Goal: Check status: Check status

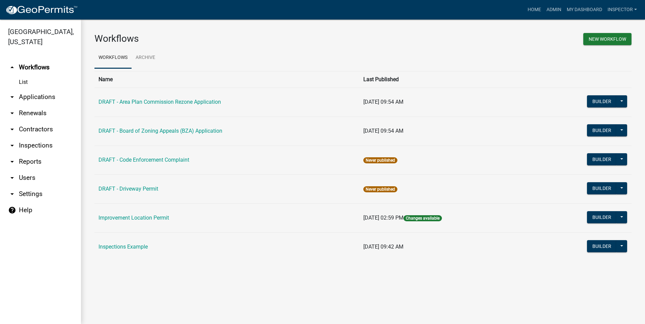
click at [39, 96] on link "arrow_drop_down Applications" at bounding box center [40, 97] width 81 height 16
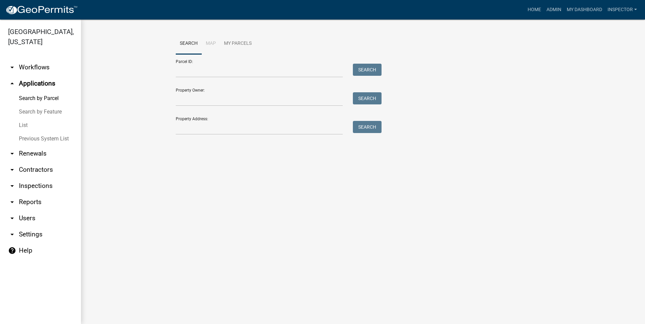
click at [25, 127] on link "List" at bounding box center [40, 125] width 81 height 13
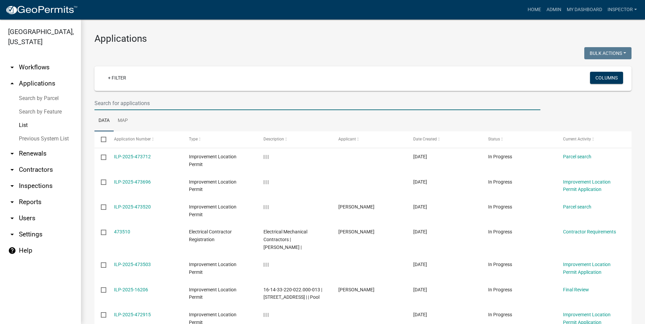
click at [159, 103] on input "text" at bounding box center [317, 103] width 446 height 14
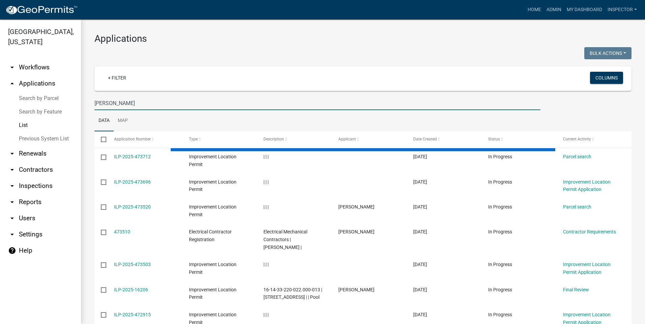
type input "[PERSON_NAME]"
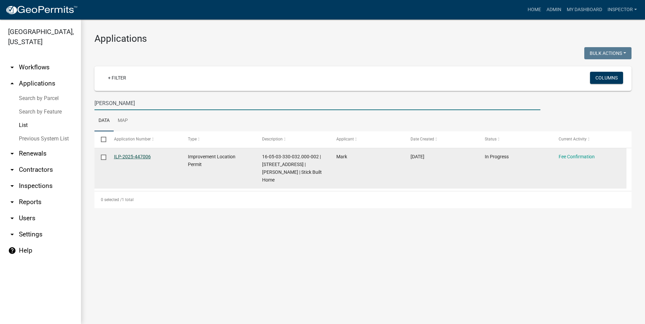
click at [133, 156] on link "ILP-2025-447006" at bounding box center [132, 156] width 37 height 5
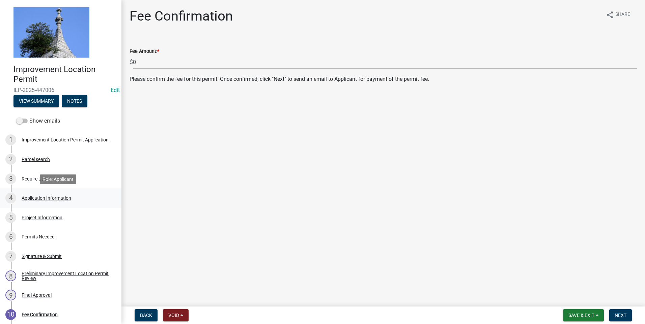
click at [32, 199] on div "Application Information" at bounding box center [47, 198] width 50 height 5
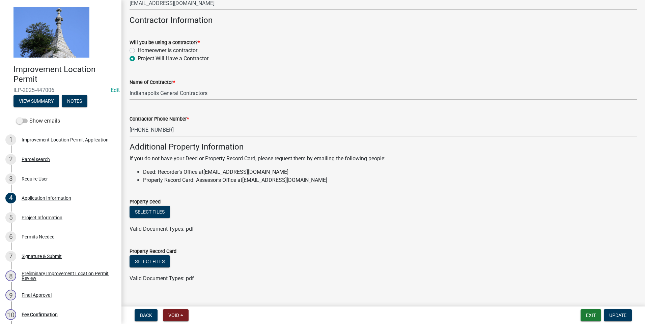
scroll to position [368, 0]
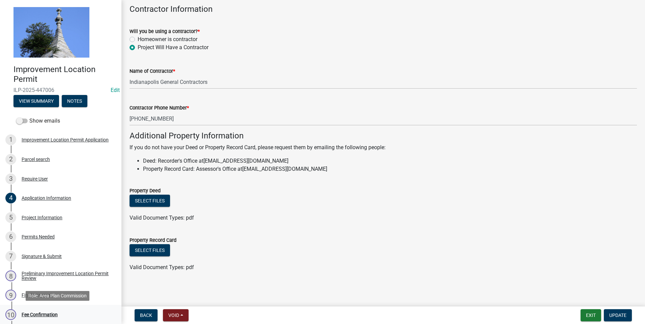
click at [52, 314] on div "Fee Confirmation" at bounding box center [40, 315] width 36 height 5
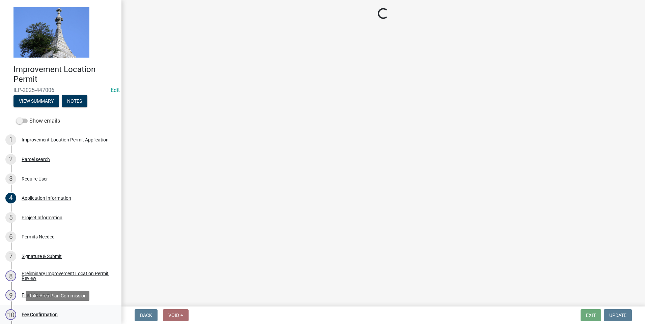
scroll to position [0, 0]
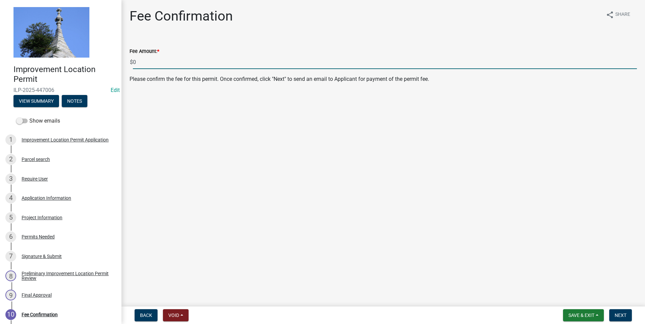
click at [150, 63] on input "0" at bounding box center [385, 62] width 504 height 14
type input "410.00"
click at [620, 313] on span "Next" at bounding box center [620, 315] width 12 height 5
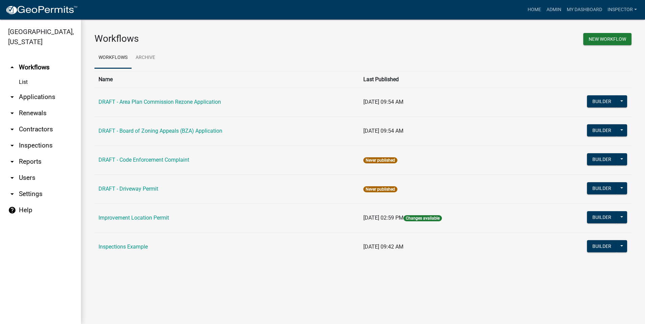
click at [43, 97] on link "arrow_drop_down Applications" at bounding box center [40, 97] width 81 height 16
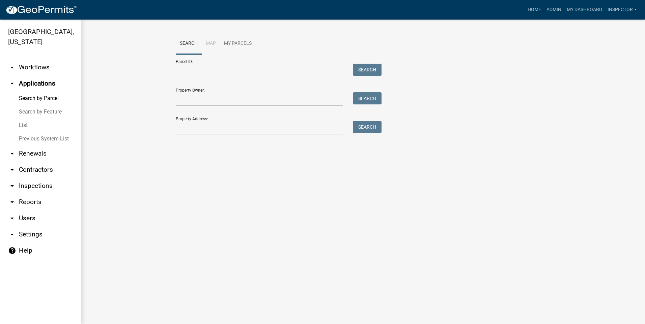
click at [24, 126] on link "List" at bounding box center [40, 125] width 81 height 13
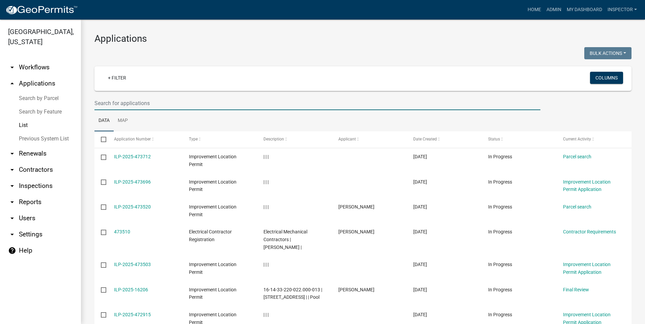
click at [158, 102] on input "text" at bounding box center [317, 103] width 446 height 14
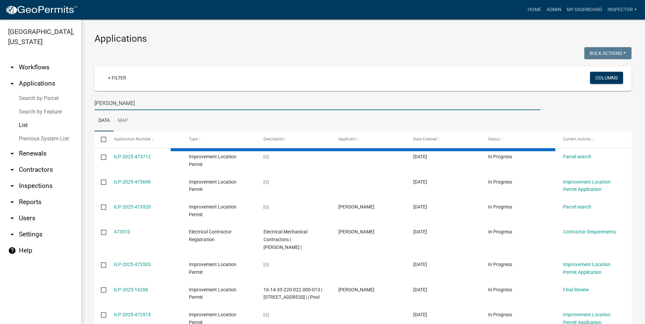
type input "[PERSON_NAME]"
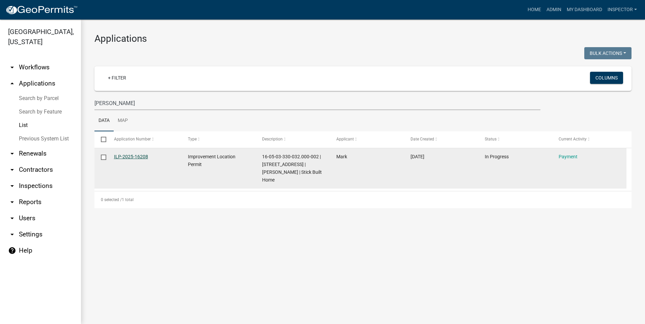
click at [133, 155] on link "ILP-2025-16208" at bounding box center [131, 156] width 34 height 5
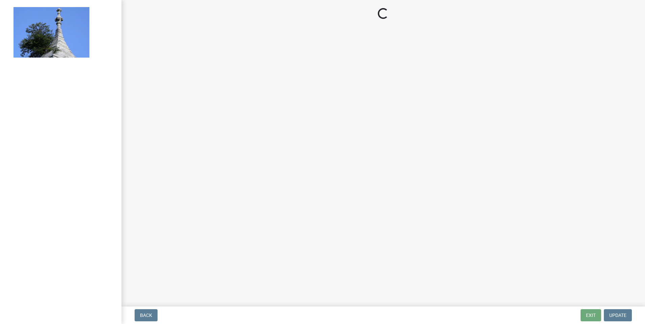
click at [133, 155] on main "Loading..." at bounding box center [382, 152] width 523 height 304
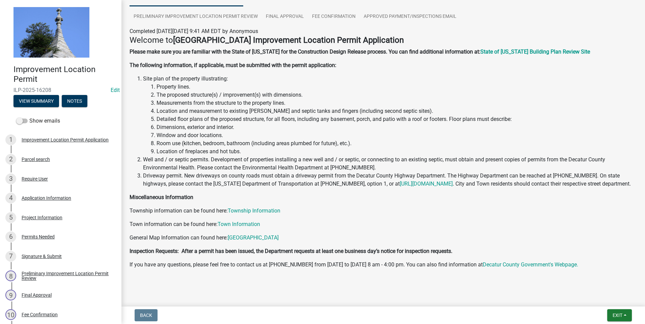
scroll to position [79, 0]
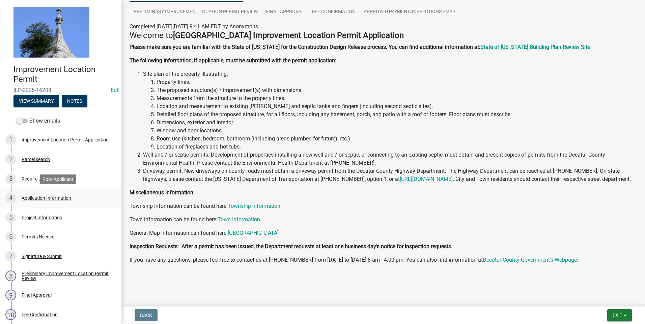
click at [69, 198] on div "Application Information" at bounding box center [47, 198] width 50 height 5
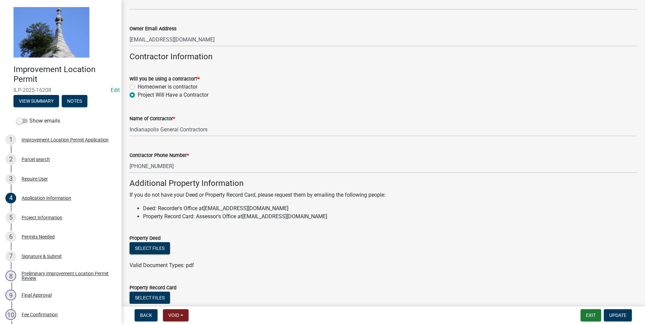
scroll to position [368, 0]
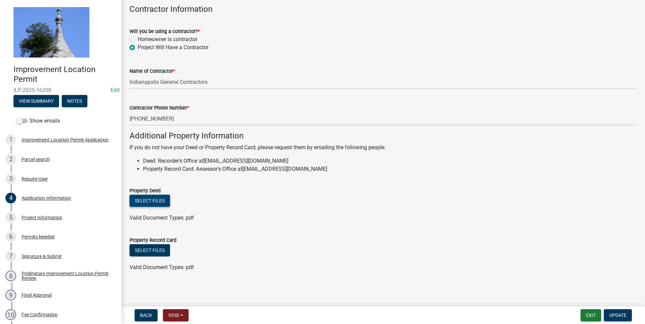
click at [153, 202] on button "Select files" at bounding box center [149, 201] width 40 height 12
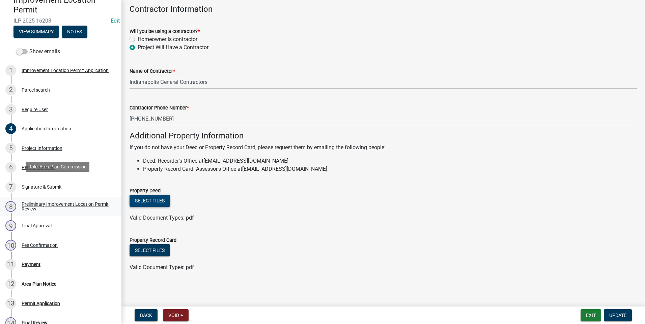
scroll to position [135, 0]
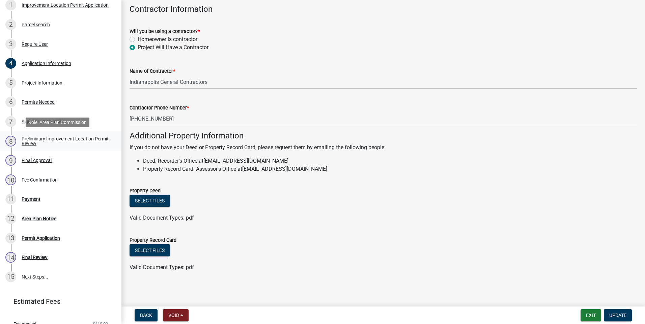
click at [34, 144] on div "Preliminary Improvement Location Permit Review" at bounding box center [66, 141] width 89 height 9
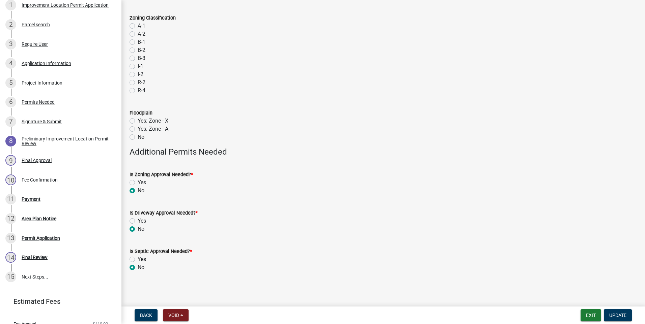
scroll to position [0, 0]
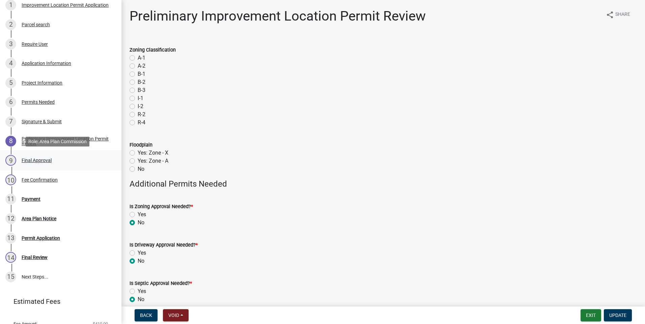
click at [34, 162] on div "Final Approval" at bounding box center [37, 160] width 30 height 5
